Goal: Task Accomplishment & Management: Manage account settings

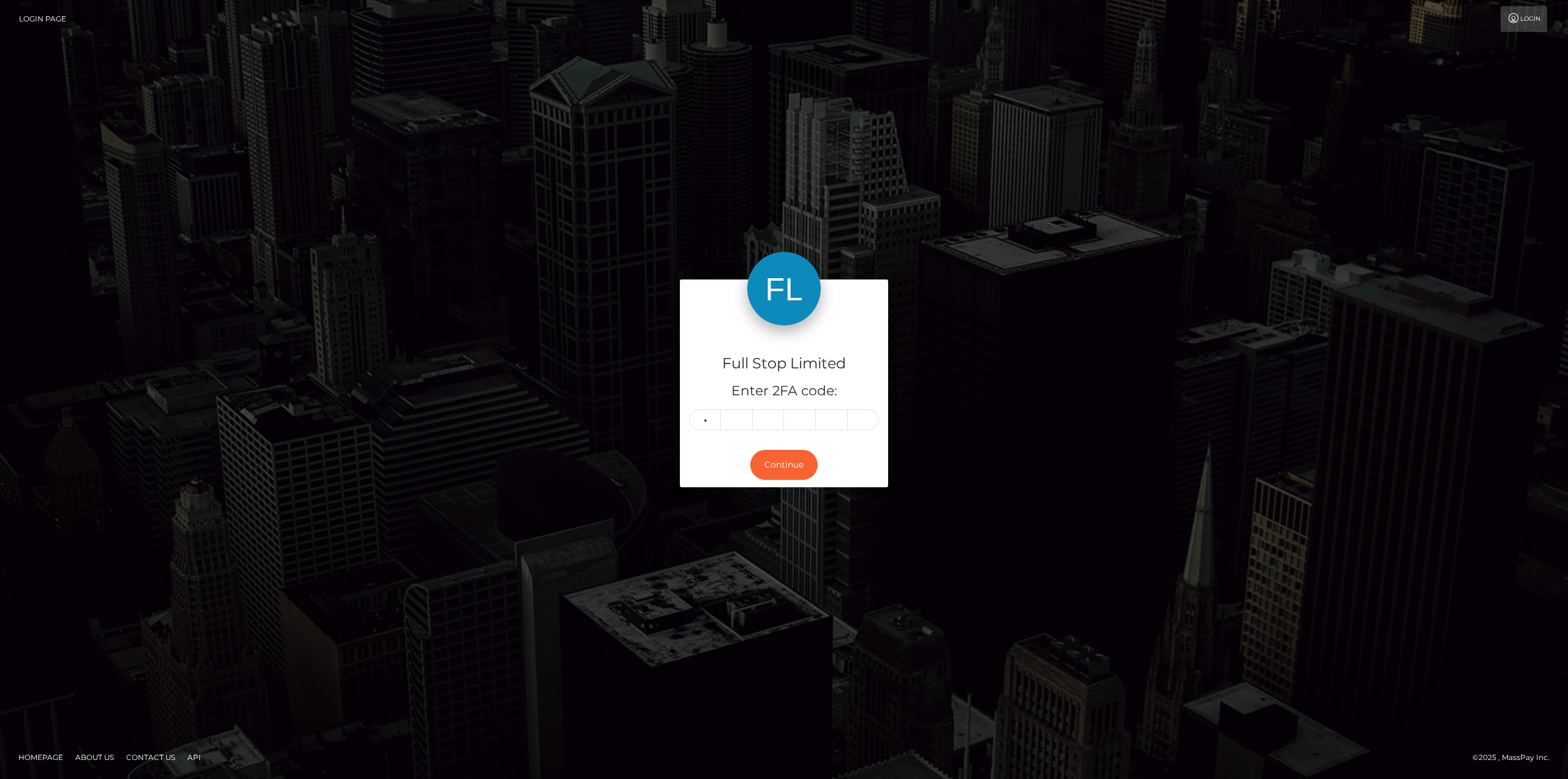
type input "3"
type input "9"
type input "8"
type input "2"
type input "9"
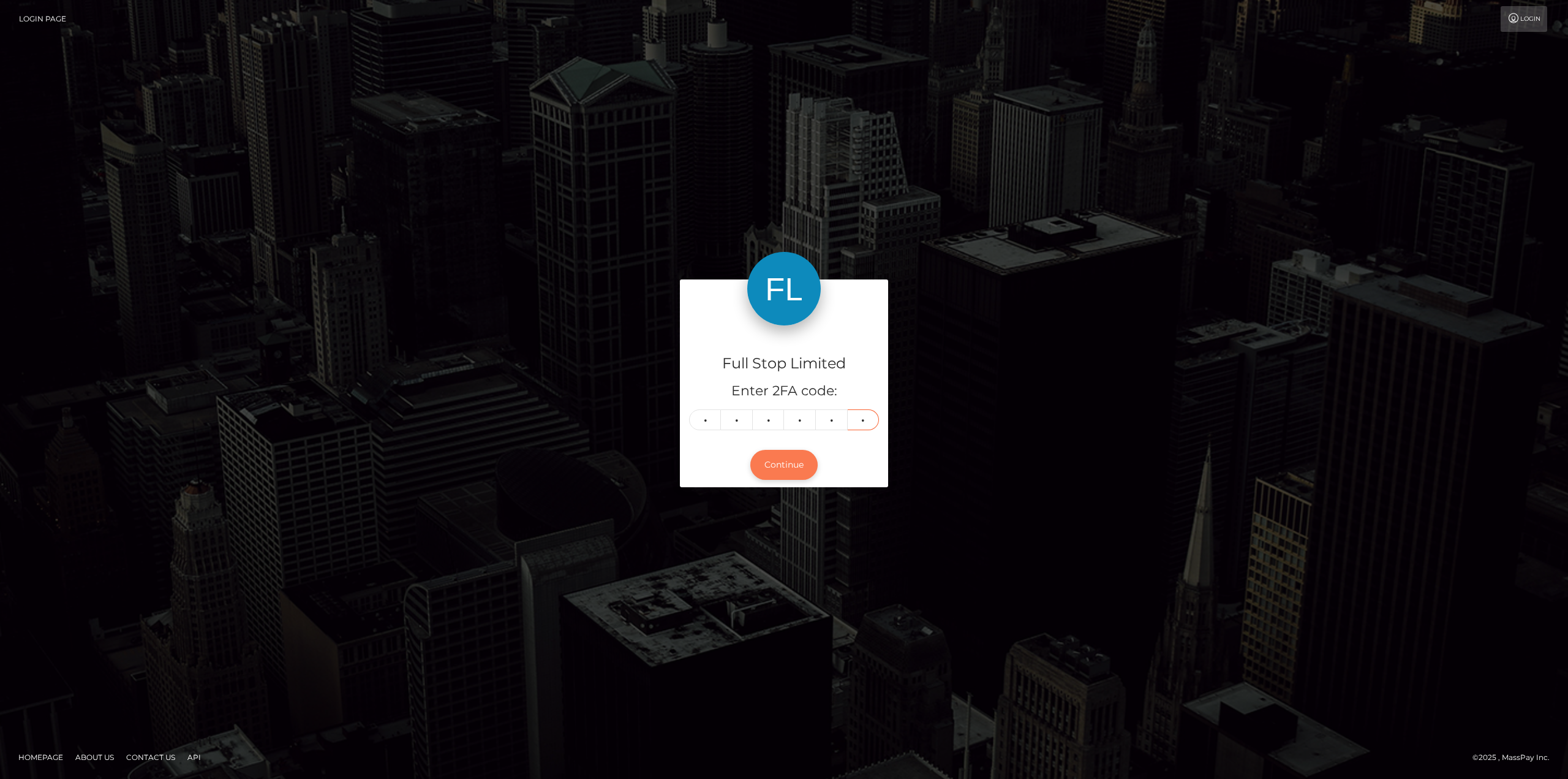
type input "6"
click at [796, 472] on button "Continue" at bounding box center [784, 464] width 68 height 30
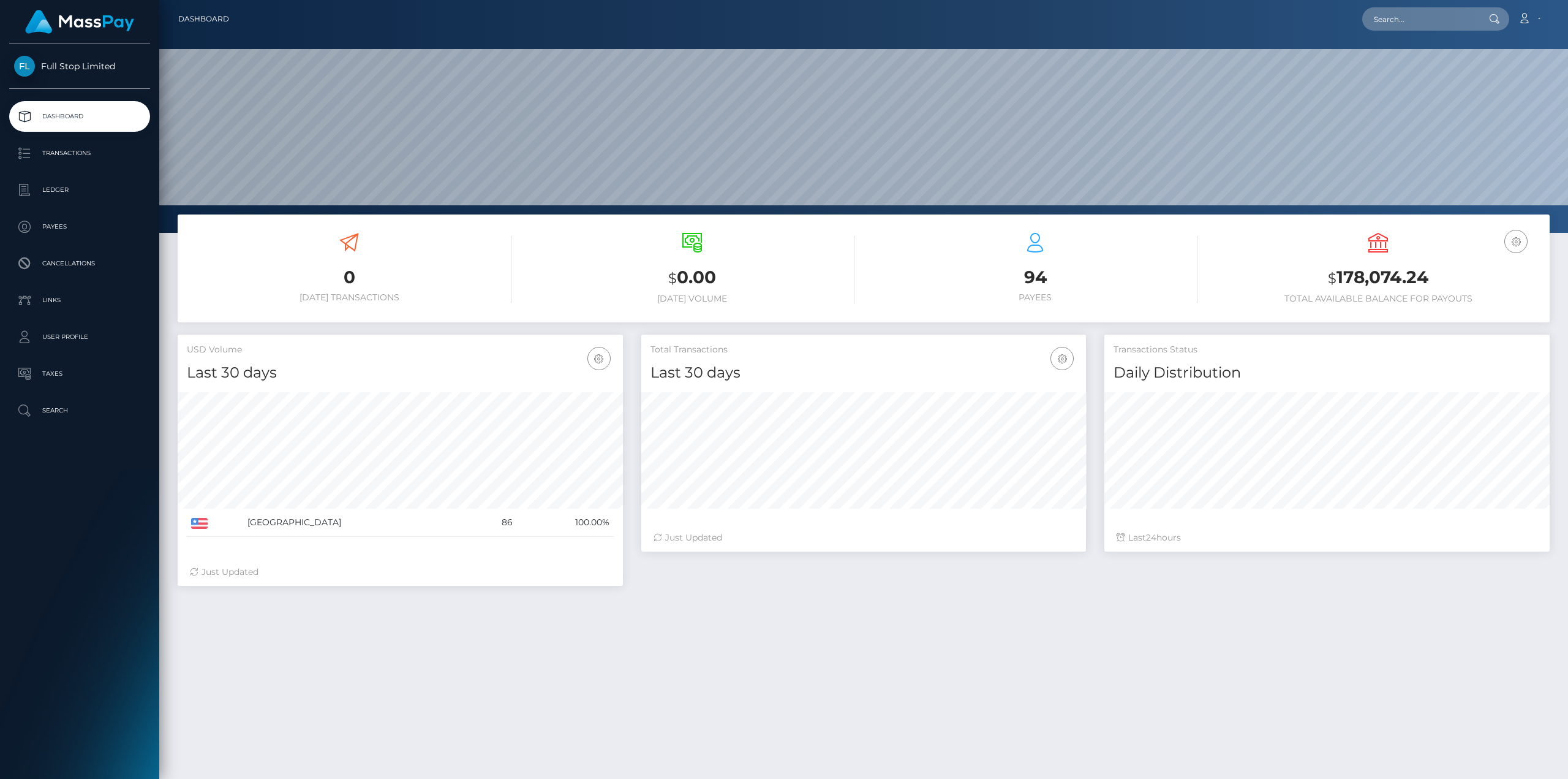
scroll to position [217, 445]
drag, startPoint x: 1463, startPoint y: 280, endPoint x: 1339, endPoint y: 278, distance: 124.0
click at [1339, 278] on h3 "$ 178,074.24" at bounding box center [1378, 278] width 325 height 25
copy h3 "178,074.24"
